Goal: Navigation & Orientation: Understand site structure

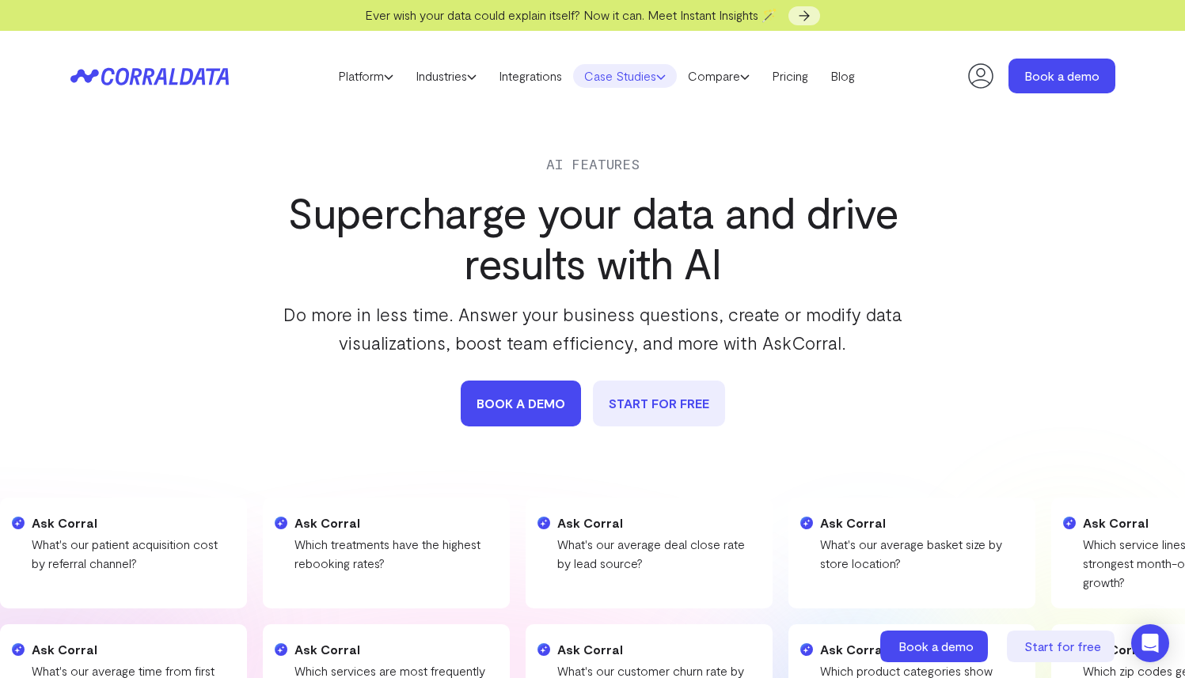
click at [643, 69] on link "Case Studies" at bounding box center [625, 76] width 104 height 24
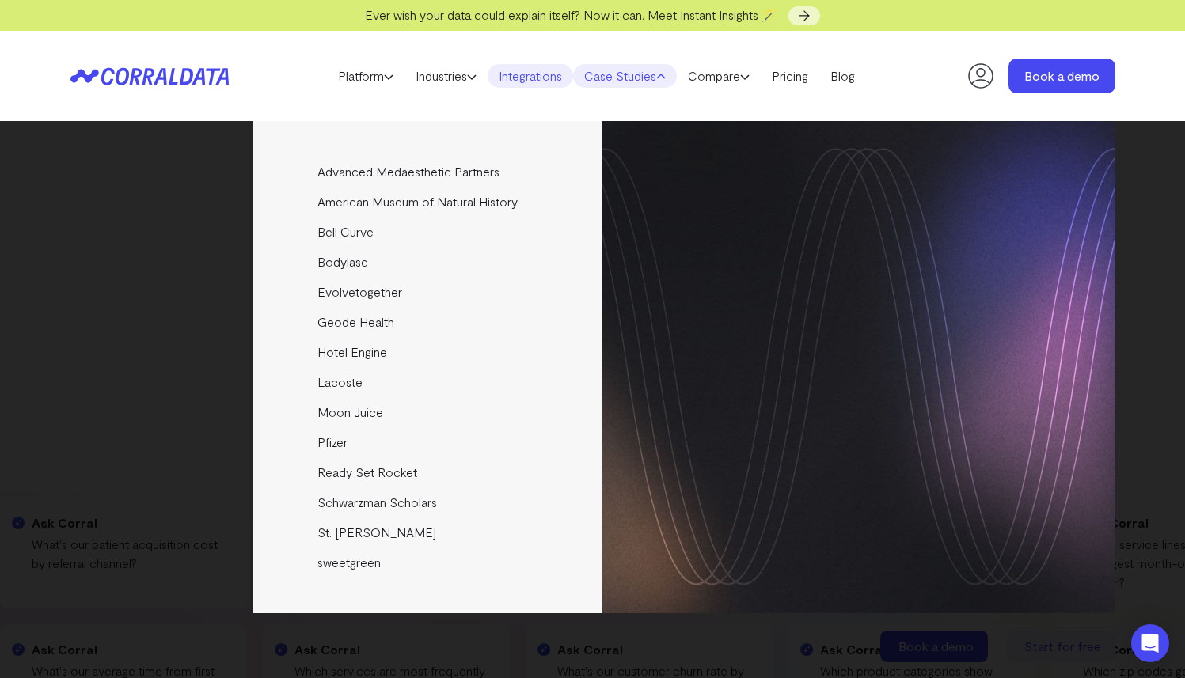
click at [503, 75] on link "Integrations" at bounding box center [530, 76] width 85 height 24
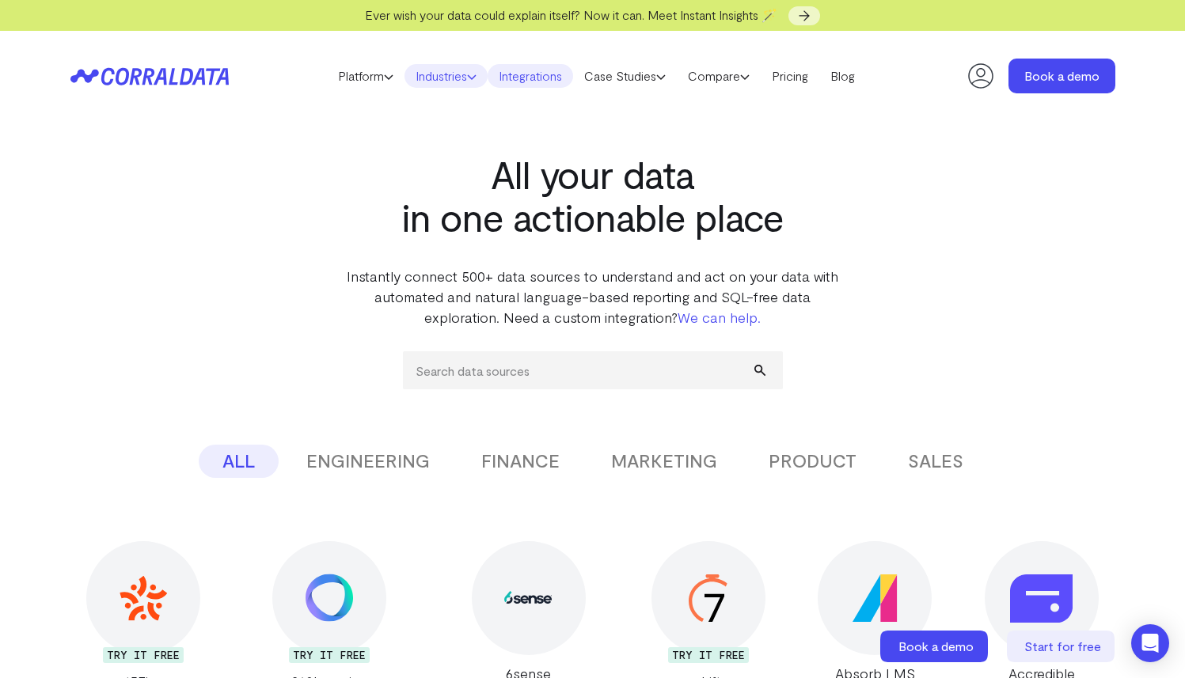
click at [465, 73] on link "Industries" at bounding box center [445, 76] width 83 height 24
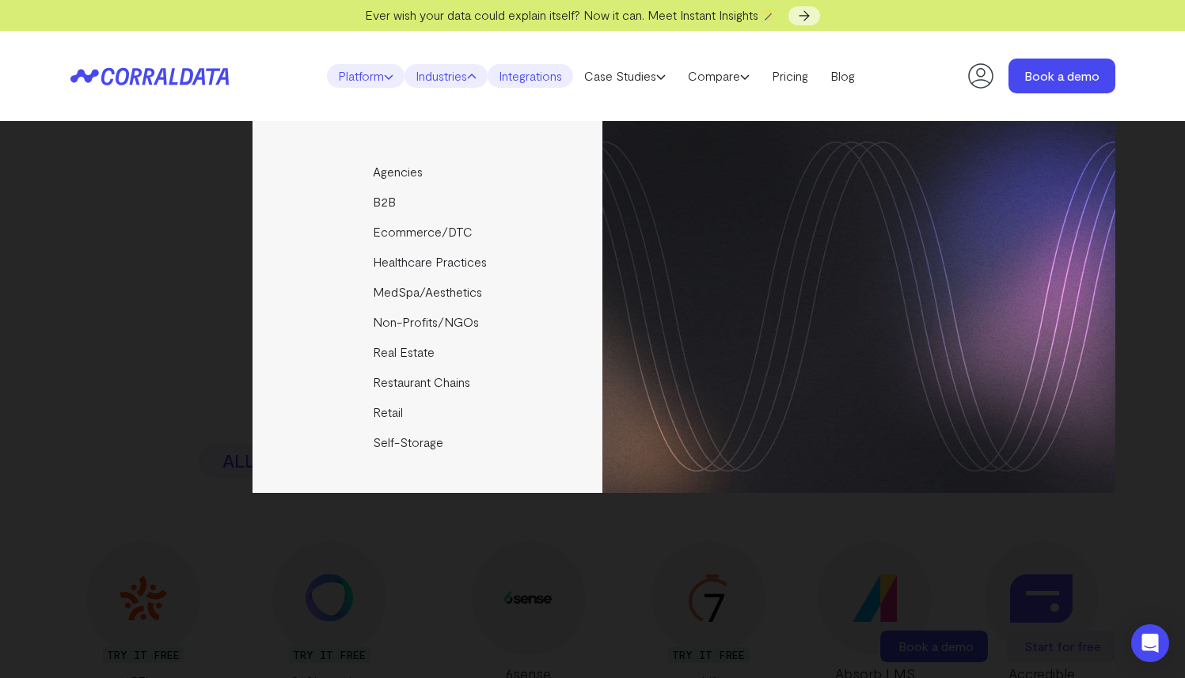
click at [384, 75] on icon at bounding box center [388, 76] width 9 height 9
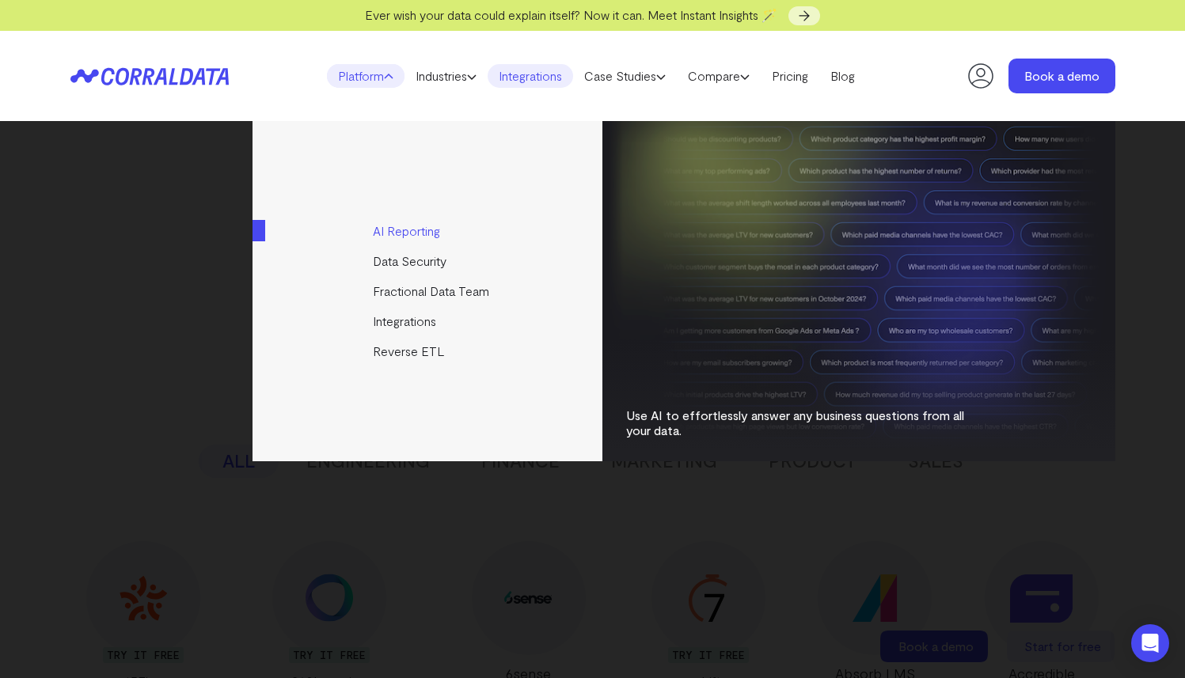
click at [441, 227] on link "AI Reporting" at bounding box center [428, 231] width 352 height 30
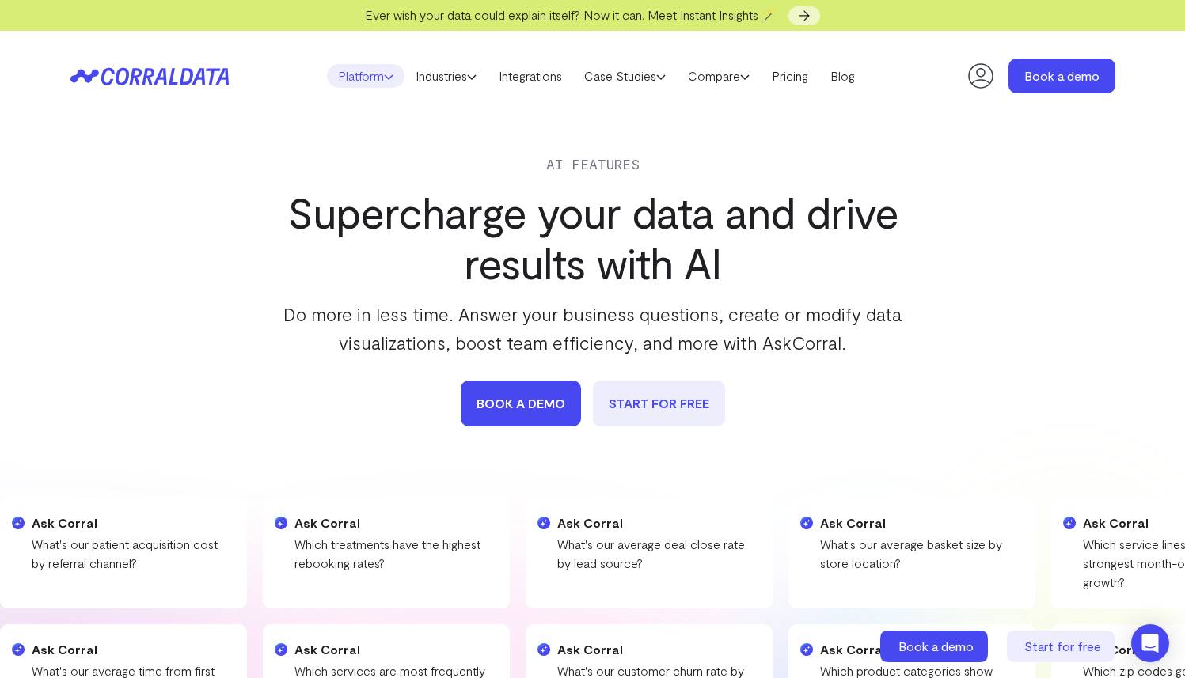
click at [339, 71] on link "Platform" at bounding box center [366, 76] width 78 height 24
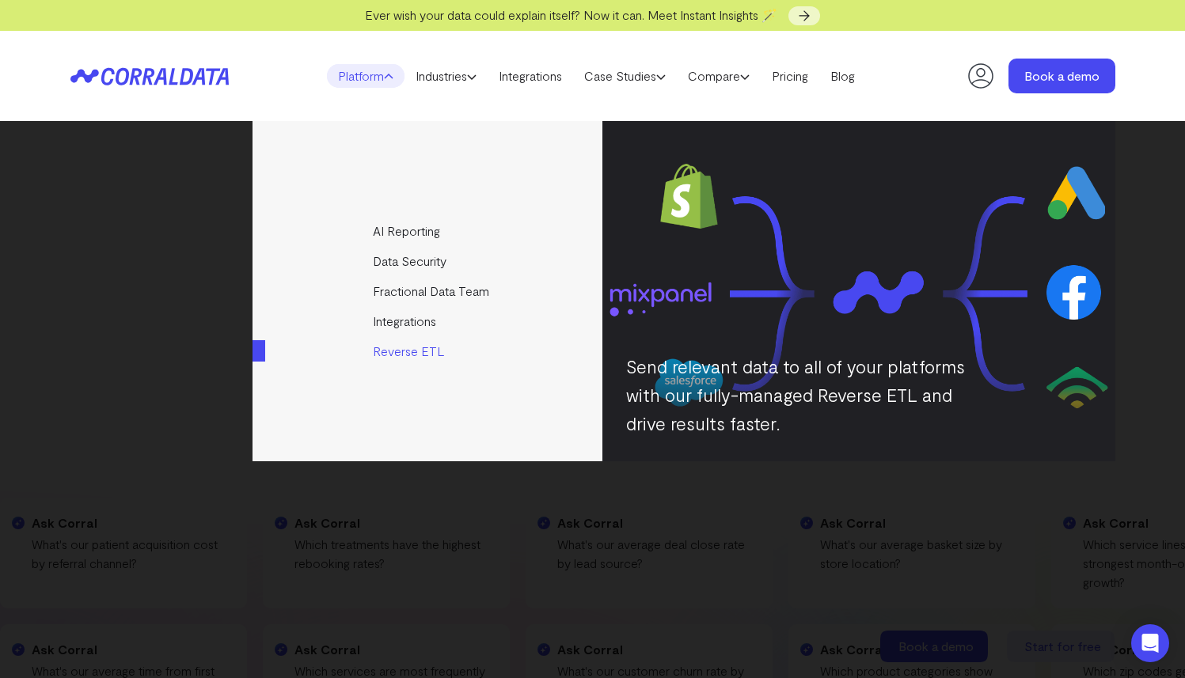
click at [411, 348] on link "Reverse ETL" at bounding box center [428, 351] width 352 height 30
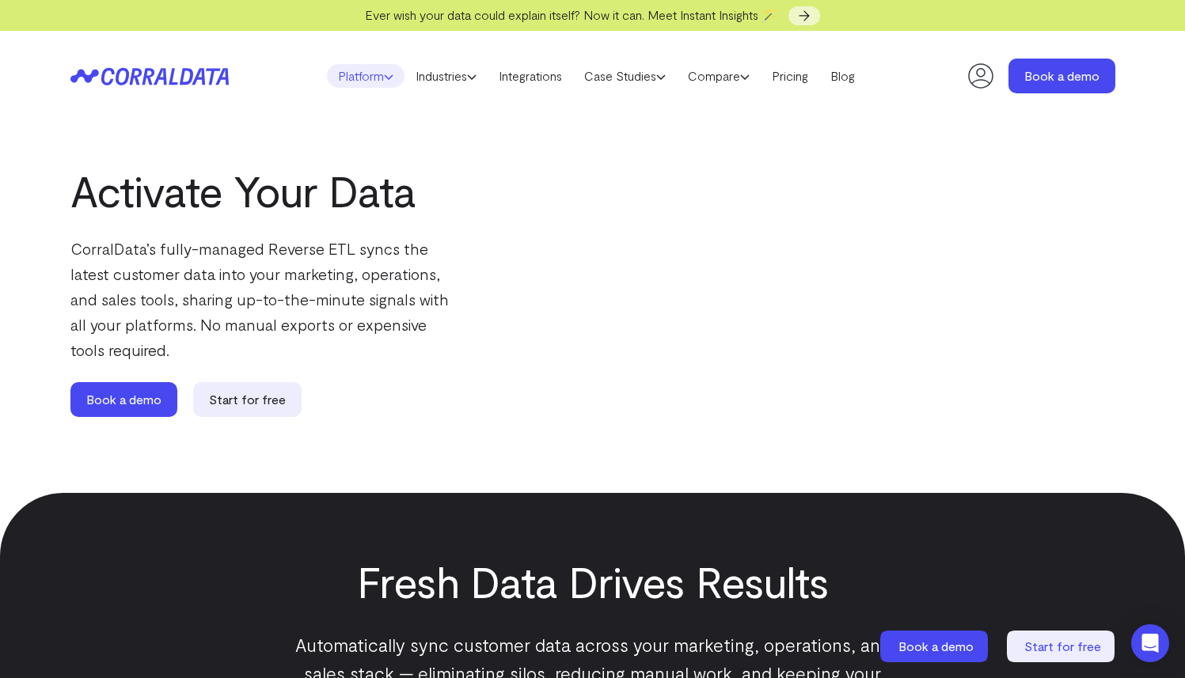
click at [374, 71] on link "Platform" at bounding box center [366, 76] width 78 height 24
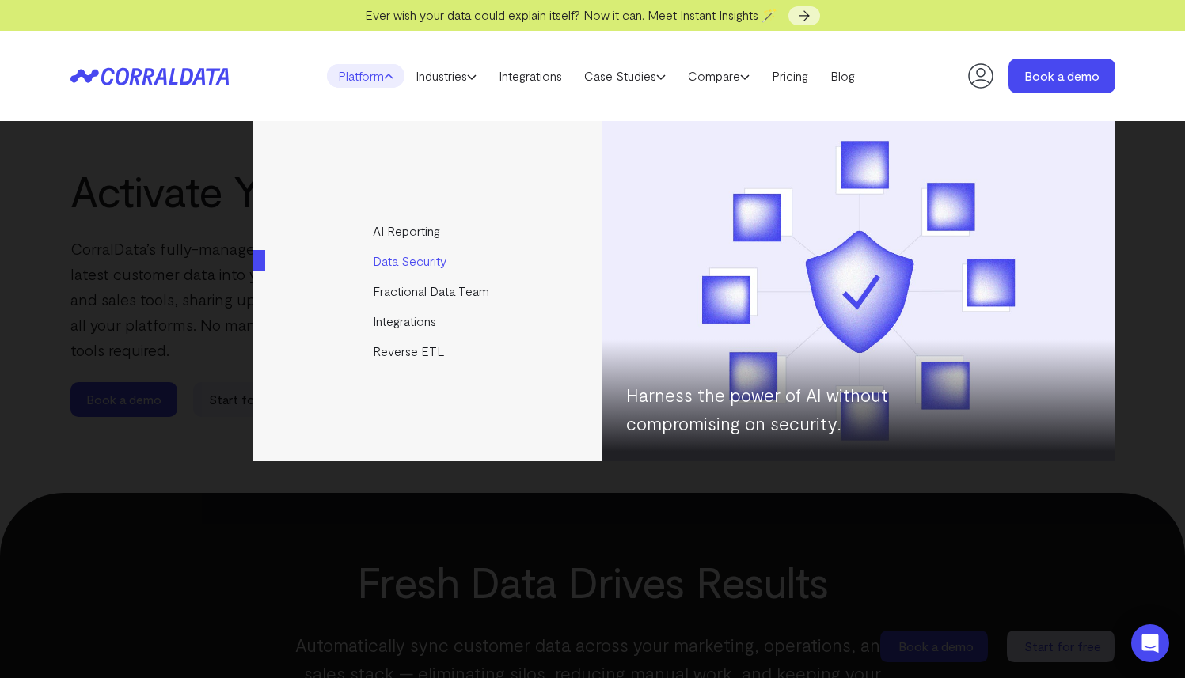
click at [438, 264] on link "Data Security" at bounding box center [428, 261] width 352 height 30
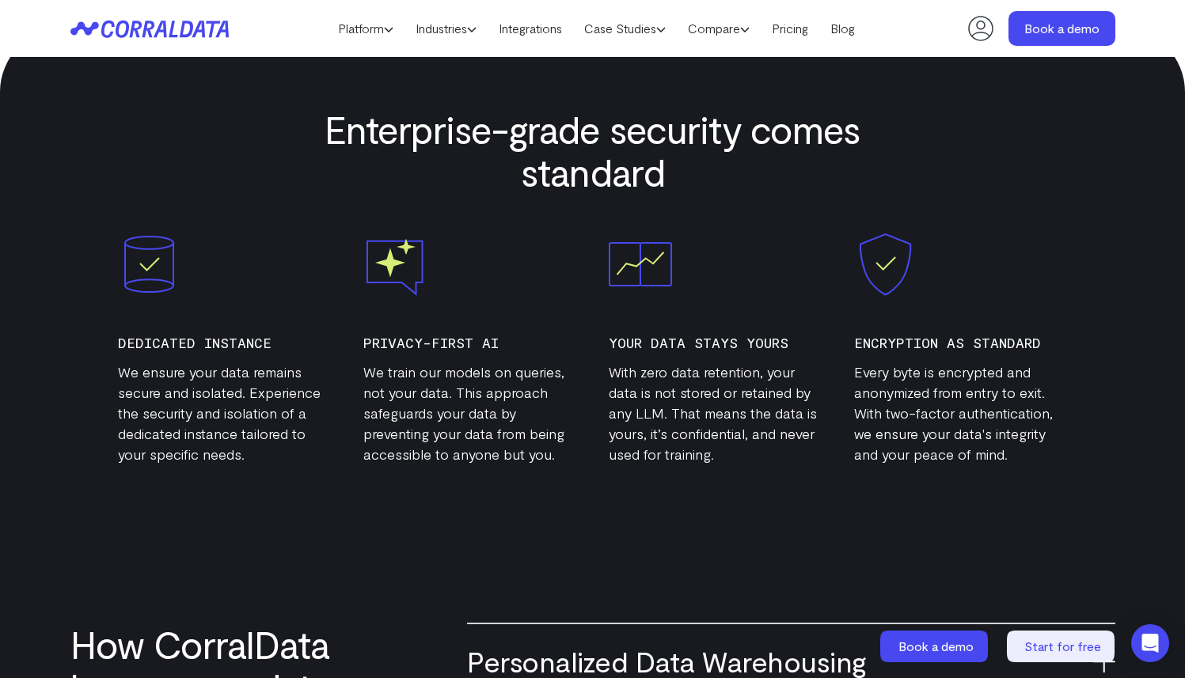
scroll to position [602, 0]
